Goal: Transaction & Acquisition: Purchase product/service

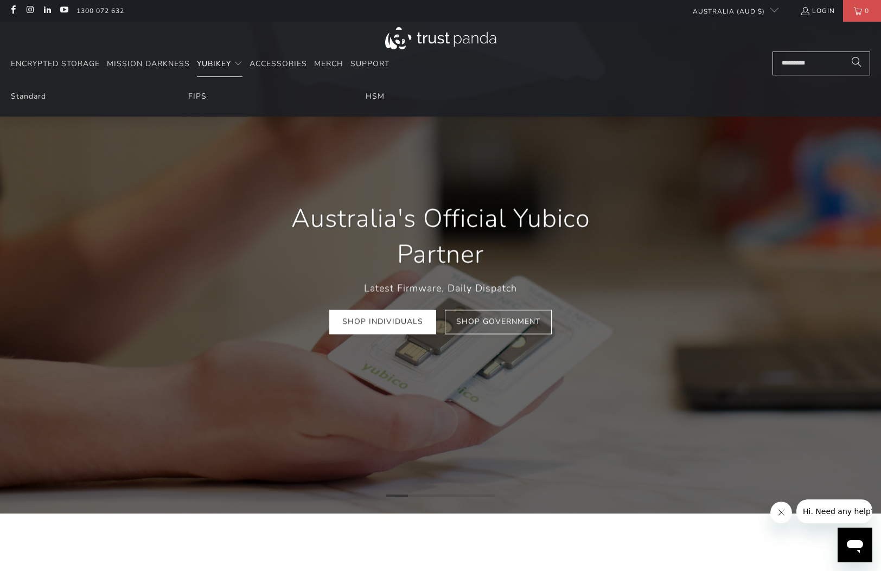
click at [216, 66] on span "YubiKey" at bounding box center [214, 64] width 34 height 10
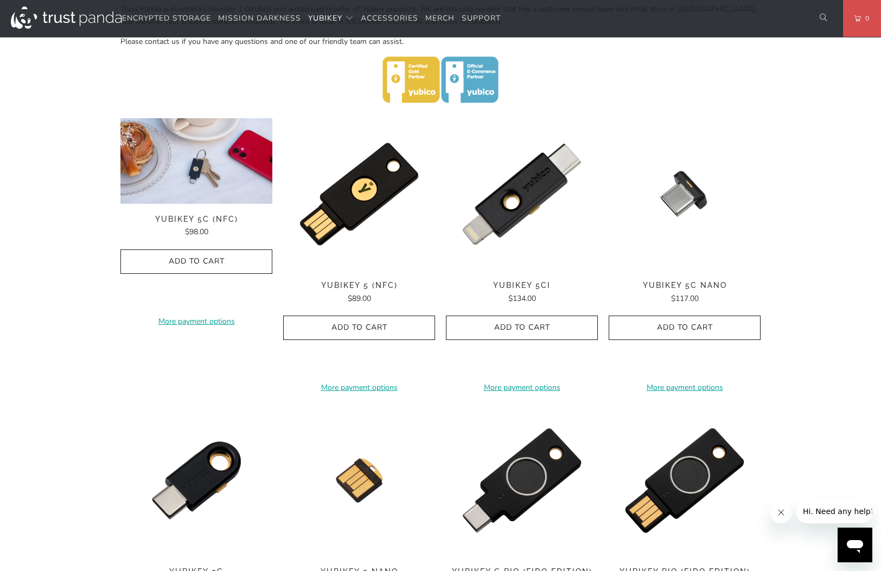
click at [219, 183] on img at bounding box center [196, 161] width 152 height 86
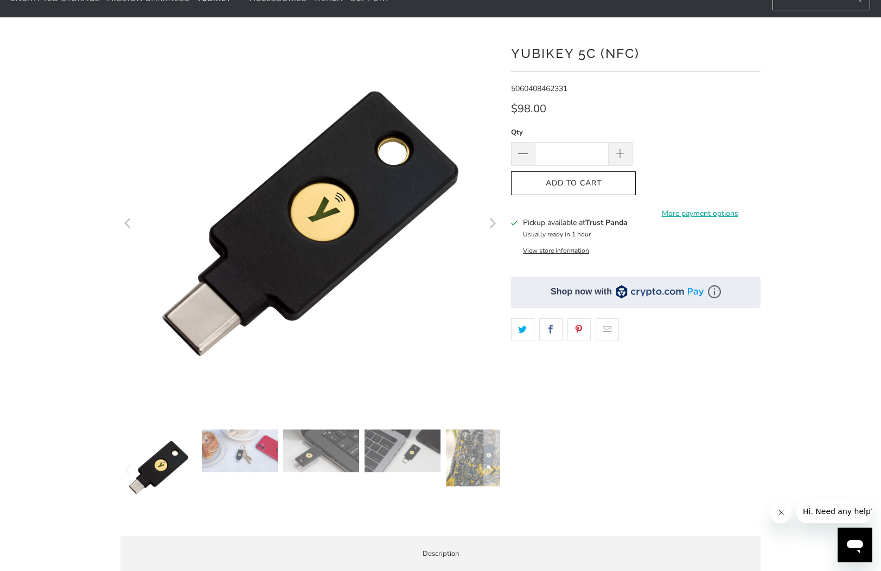
scroll to position [130, 0]
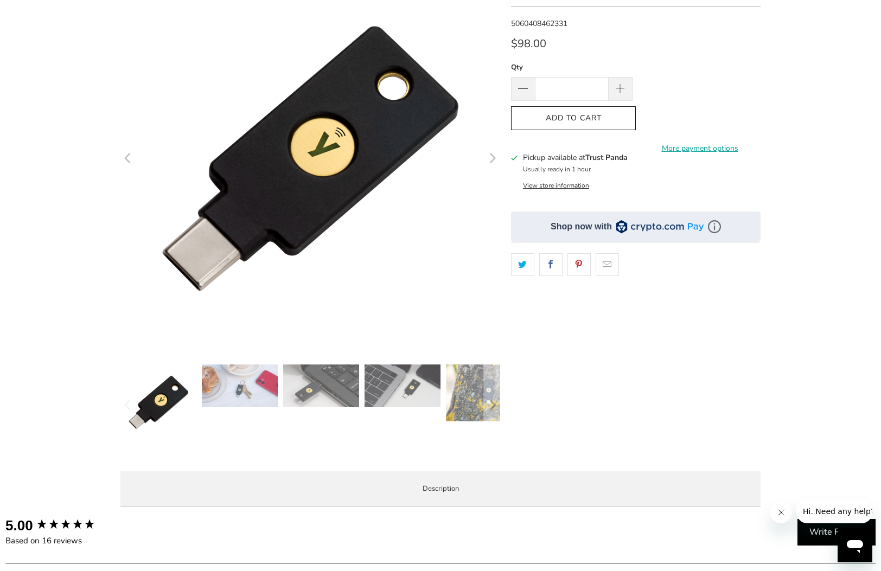
click at [244, 389] on img at bounding box center [240, 385] width 76 height 43
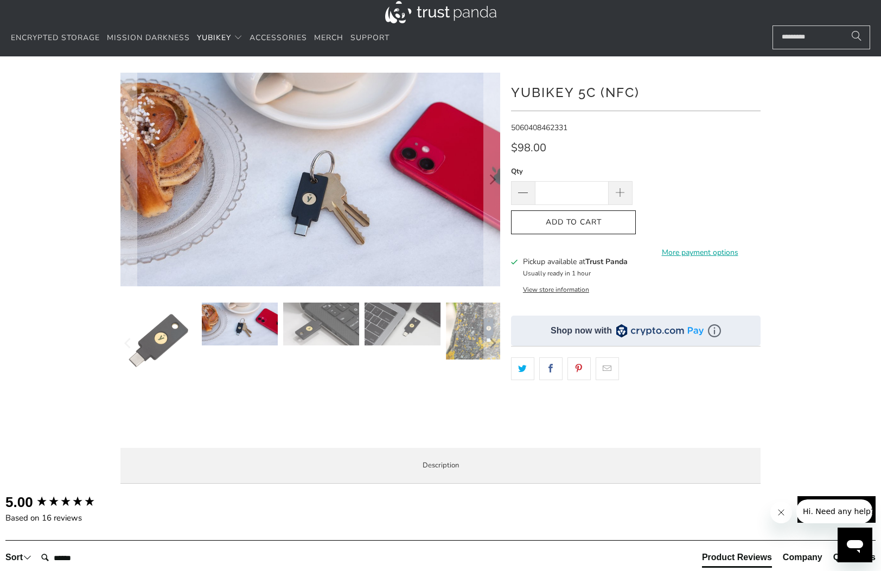
scroll to position [0, 0]
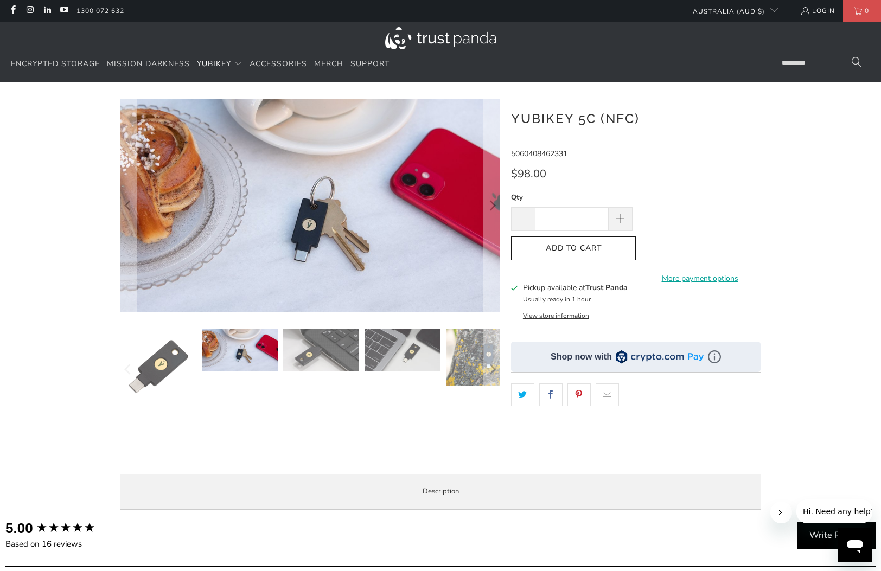
click at [571, 317] on button "View store information" at bounding box center [556, 315] width 66 height 9
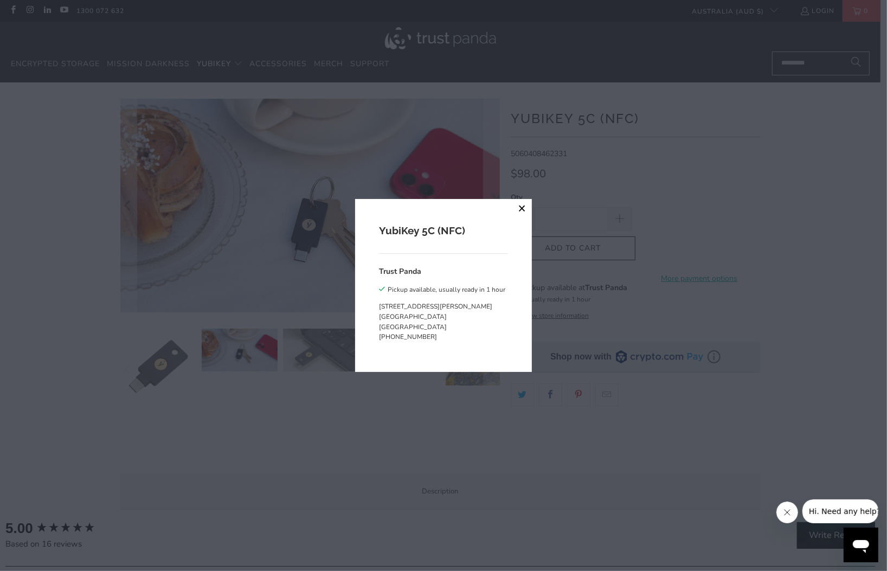
click at [521, 204] on button "close" at bounding box center [522, 209] width 20 height 20
